Goal: Find specific page/section: Find specific page/section

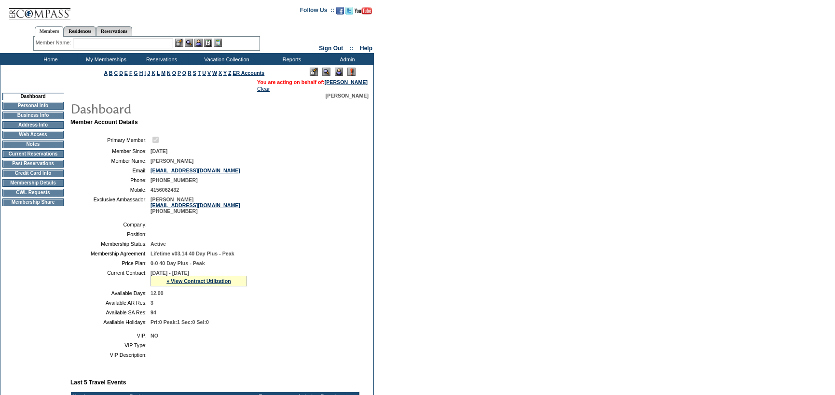
click at [21, 185] on td "Membership Details" at bounding box center [32, 183] width 61 height 8
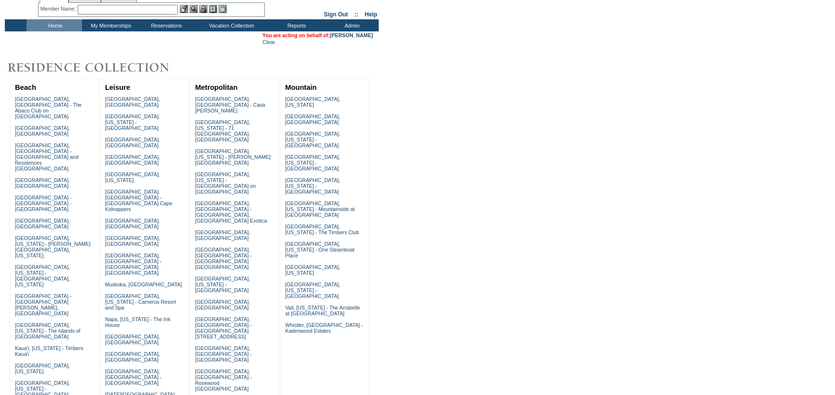
scroll to position [97, 0]
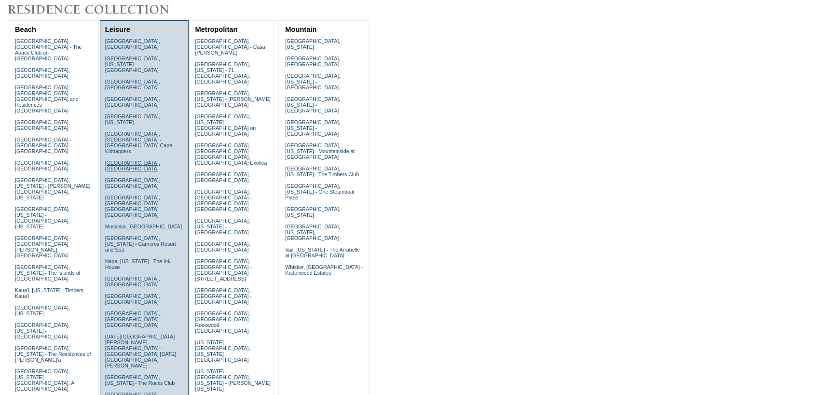
click at [120, 160] on link "Lake Como, Italy" at bounding box center [132, 166] width 55 height 12
